Goal: Navigation & Orientation: Find specific page/section

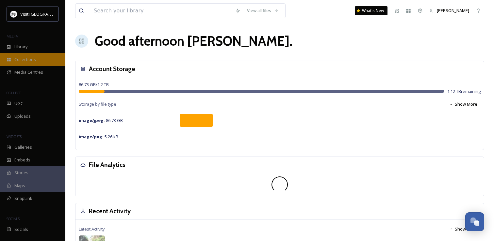
click at [42, 56] on div "Collections" at bounding box center [32, 59] width 65 height 13
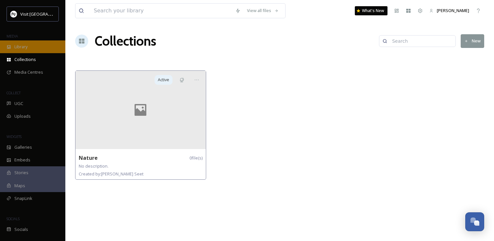
click at [27, 47] on span "Library" at bounding box center [20, 47] width 13 height 6
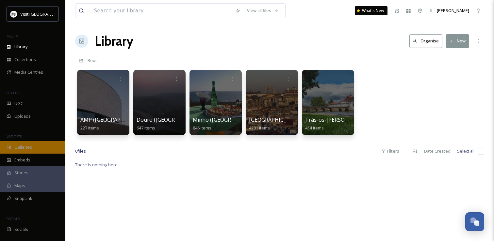
click at [33, 142] on div "Galleries" at bounding box center [32, 147] width 65 height 13
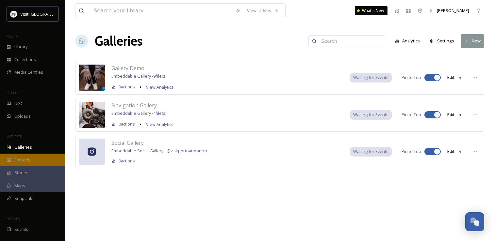
click at [33, 160] on div "Embeds" at bounding box center [32, 160] width 65 height 13
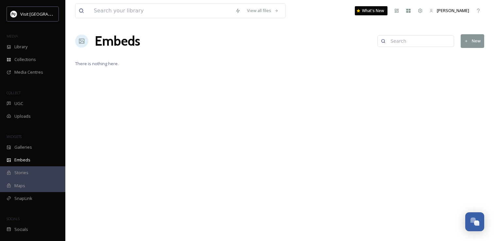
click at [30, 172] on div "Stories" at bounding box center [32, 173] width 65 height 13
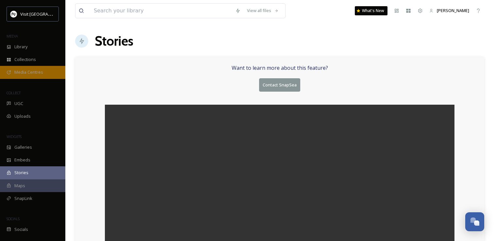
click at [34, 71] on span "Media Centres" at bounding box center [28, 72] width 29 height 6
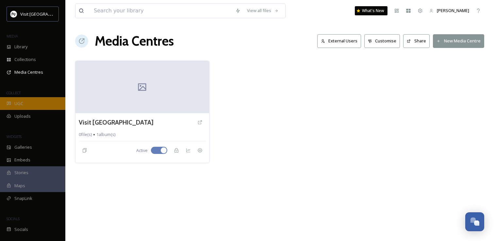
click at [39, 106] on div "UGC" at bounding box center [32, 103] width 65 height 13
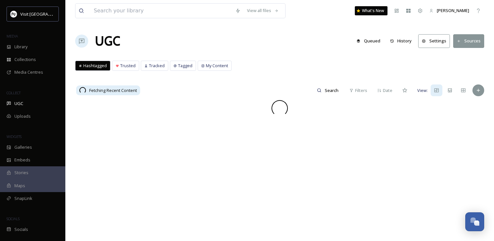
click at [37, 140] on div "WIDGETS" at bounding box center [32, 137] width 65 height 8
click at [37, 147] on div "Galleries" at bounding box center [32, 147] width 65 height 13
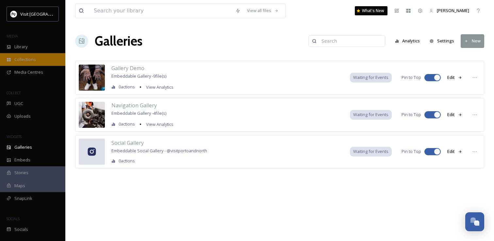
click at [33, 57] on span "Collections" at bounding box center [25, 60] width 22 height 6
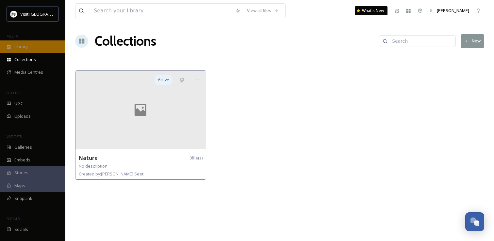
click at [32, 50] on div "Library" at bounding box center [32, 47] width 65 height 13
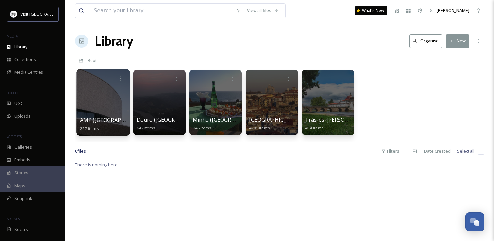
click at [112, 107] on div at bounding box center [102, 102] width 53 height 67
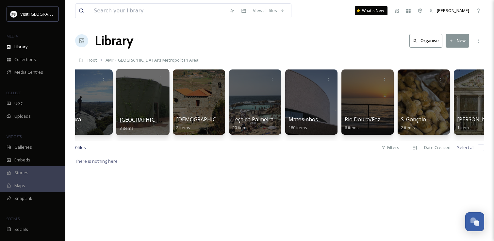
scroll to position [0, 153]
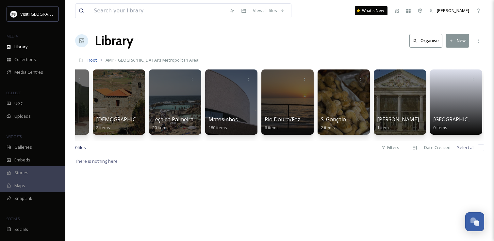
click at [92, 60] on span "Root" at bounding box center [92, 60] width 9 height 6
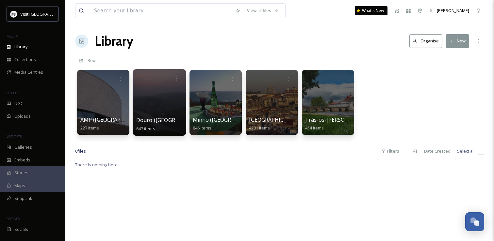
click at [166, 97] on div at bounding box center [159, 102] width 53 height 67
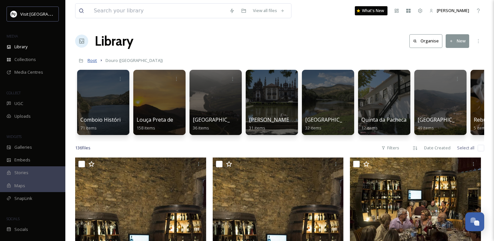
click at [92, 60] on span "Root" at bounding box center [92, 60] width 9 height 6
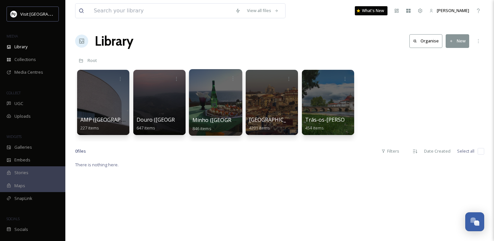
click at [226, 96] on div at bounding box center [215, 102] width 53 height 67
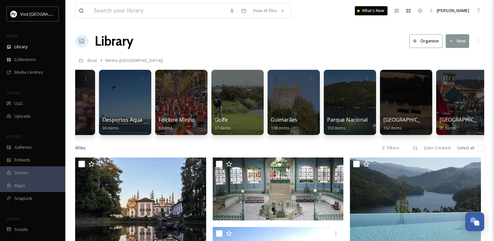
scroll to position [0, 153]
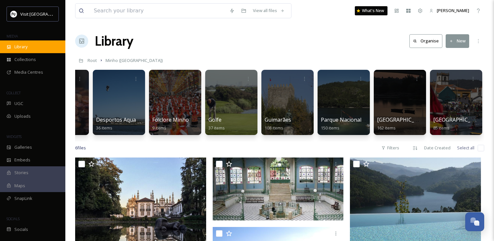
click at [45, 48] on div "Library" at bounding box center [32, 47] width 65 height 13
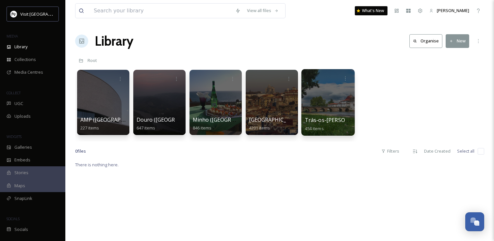
click at [316, 110] on div at bounding box center [327, 102] width 53 height 67
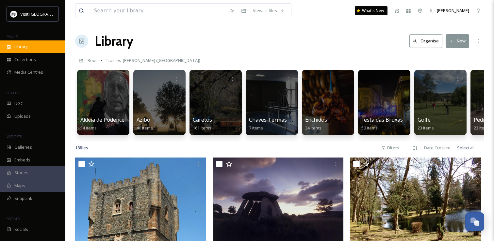
click at [40, 48] on div "Library" at bounding box center [32, 47] width 65 height 13
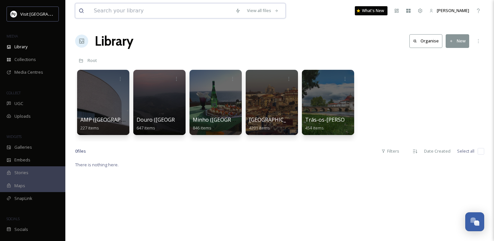
click at [143, 11] on input at bounding box center [160, 11] width 141 height 14
type input "fafe"
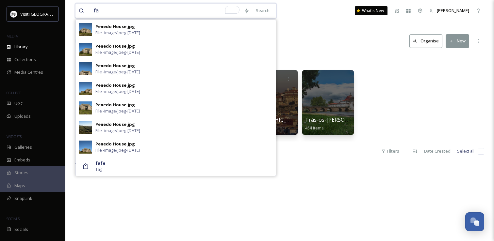
type input "f"
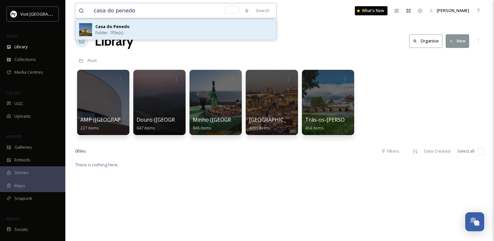
type input "casa do penedo"
click at [104, 32] on span "Folder - 7 file(s)" at bounding box center [109, 33] width 28 height 6
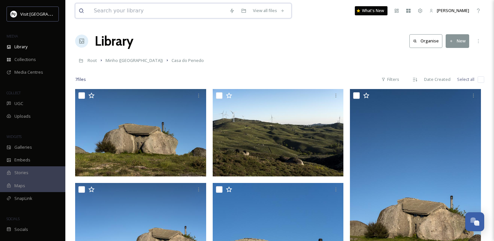
click at [168, 15] on input at bounding box center [158, 11] width 136 height 14
type input "arouca"
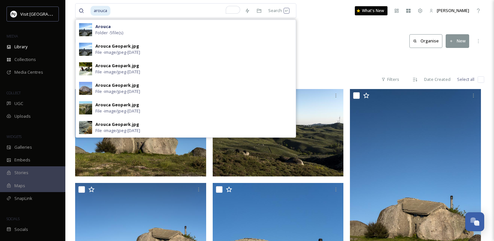
click at [156, 24] on div "Arouca Folder - 5 file(s)" at bounding box center [193, 30] width 197 height 12
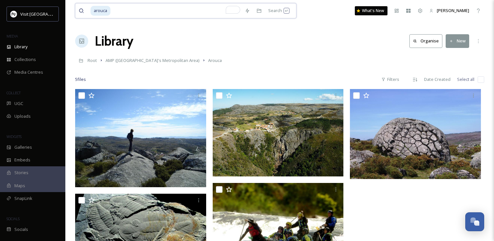
click at [174, 15] on input "To enrich screen reader interactions, please activate Accessibility in Grammarl…" at bounding box center [176, 11] width 130 height 14
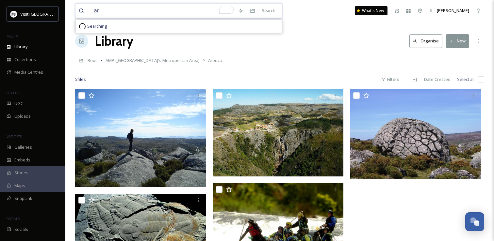
type input "a"
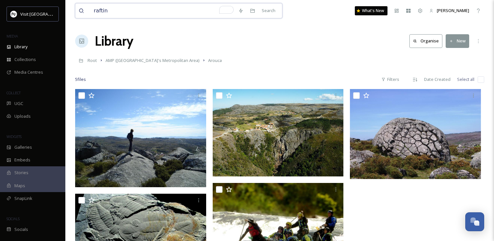
type input "rafting"
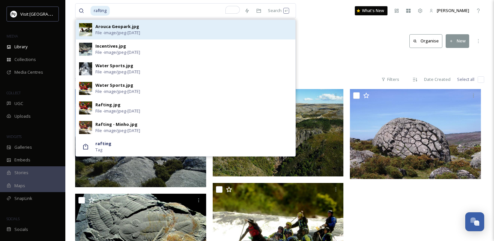
click at [122, 35] on span "File - image/jpeg - [DATE]" at bounding box center [117, 33] width 45 height 6
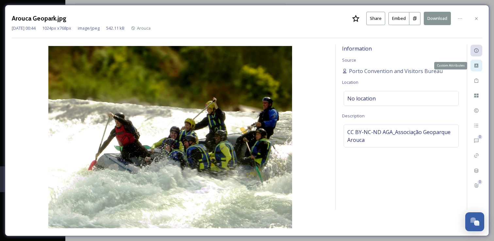
click at [476, 64] on icon at bounding box center [476, 66] width 4 height 4
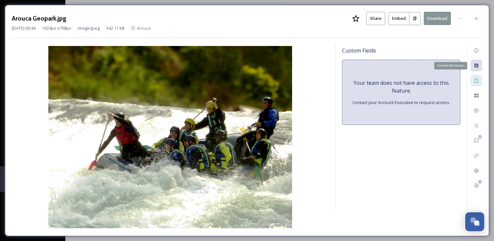
click at [478, 77] on div at bounding box center [476, 81] width 12 height 12
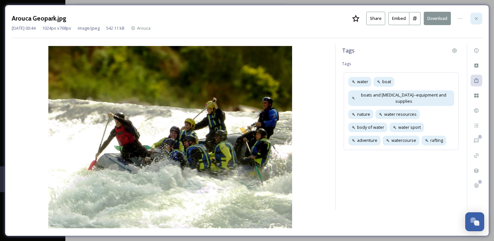
click at [478, 19] on icon at bounding box center [476, 18] width 5 height 5
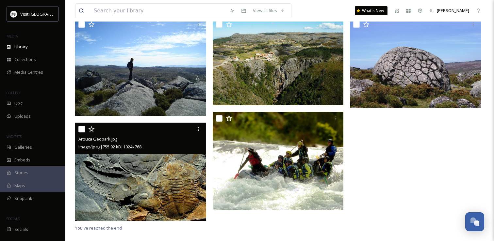
scroll to position [74, 0]
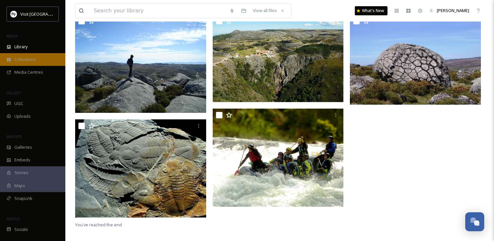
click at [35, 59] on span "Collections" at bounding box center [25, 60] width 22 height 6
